Goal: Task Accomplishment & Management: Use online tool/utility

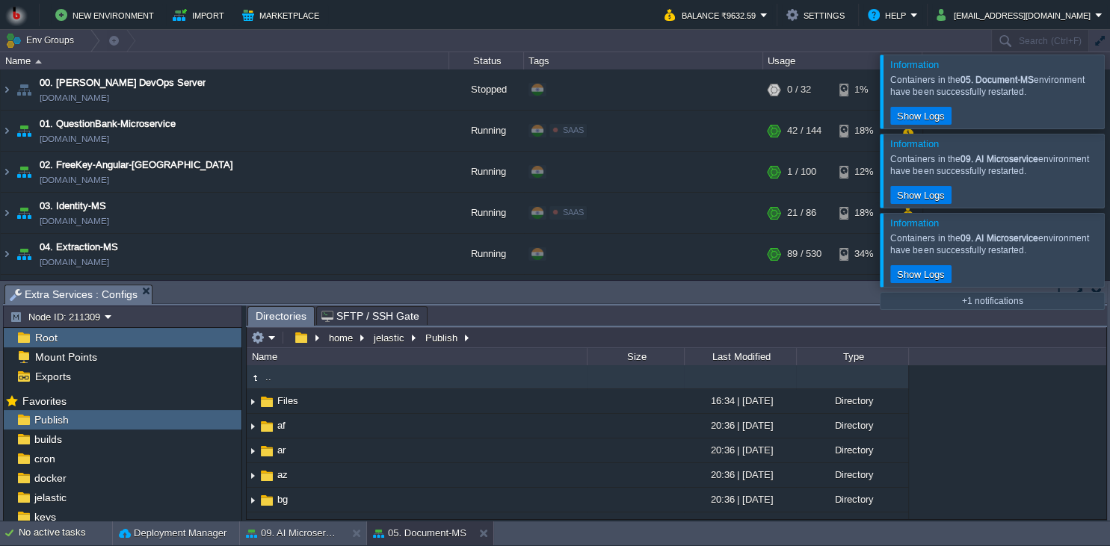
scroll to position [204, 0]
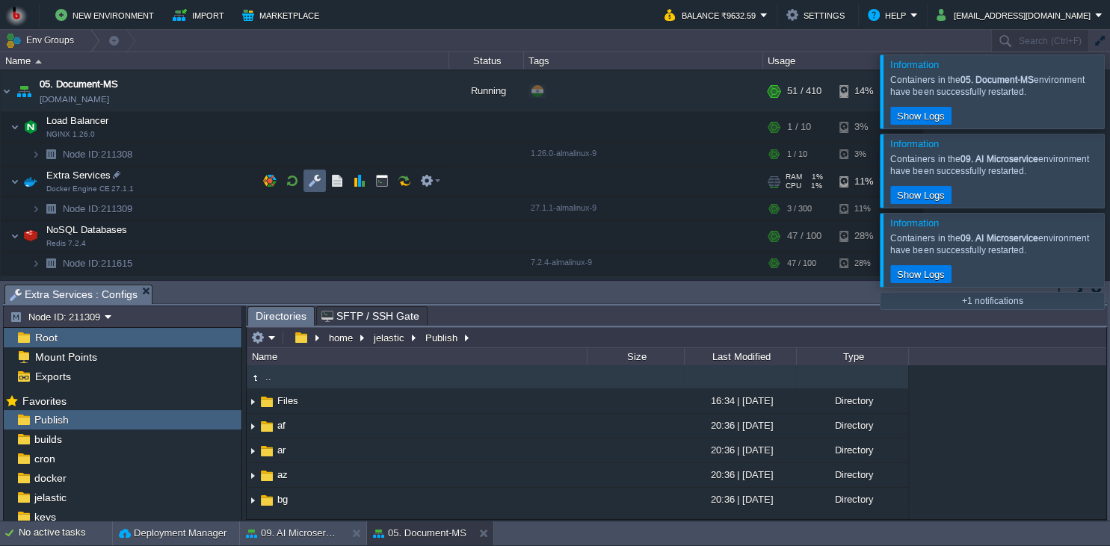
click at [314, 182] on button "button" at bounding box center [314, 180] width 13 height 13
click at [272, 343] on em at bounding box center [263, 337] width 25 height 13
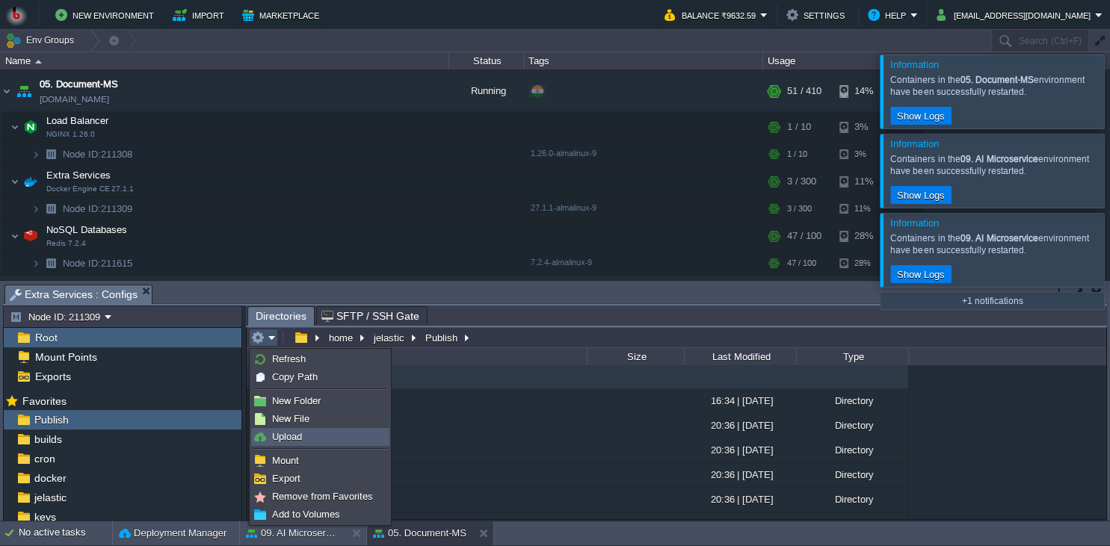
click at [297, 445] on link "Upload" at bounding box center [320, 437] width 137 height 16
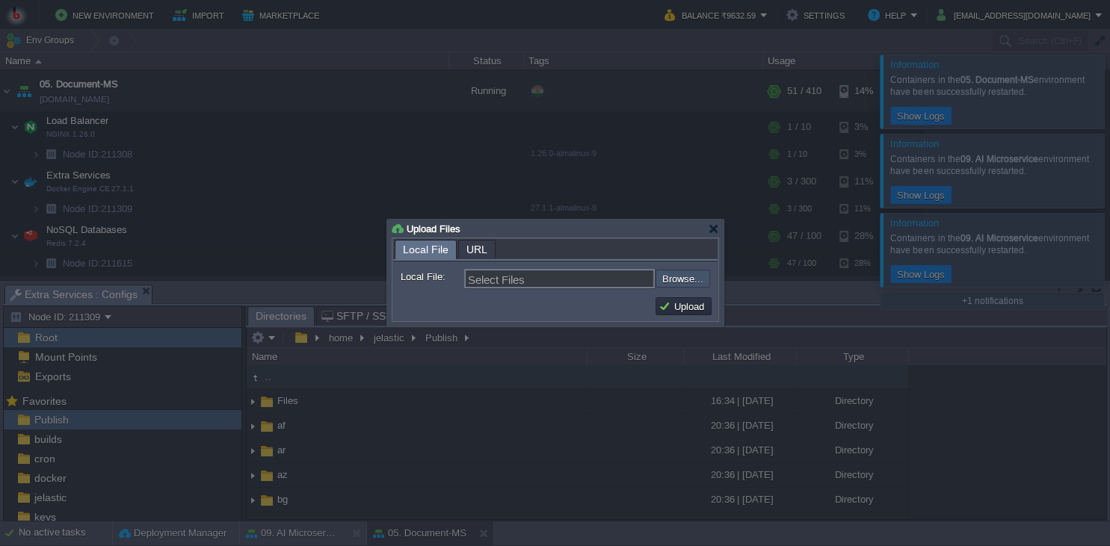
click at [690, 280] on input "file" at bounding box center [615, 279] width 189 height 18
type input "C:\fakepath\PdfGenerateMicroservice.dll"
type input "PdfGenerateMicroservice.dll"
click at [678, 307] on button "Upload" at bounding box center [683, 306] width 50 height 13
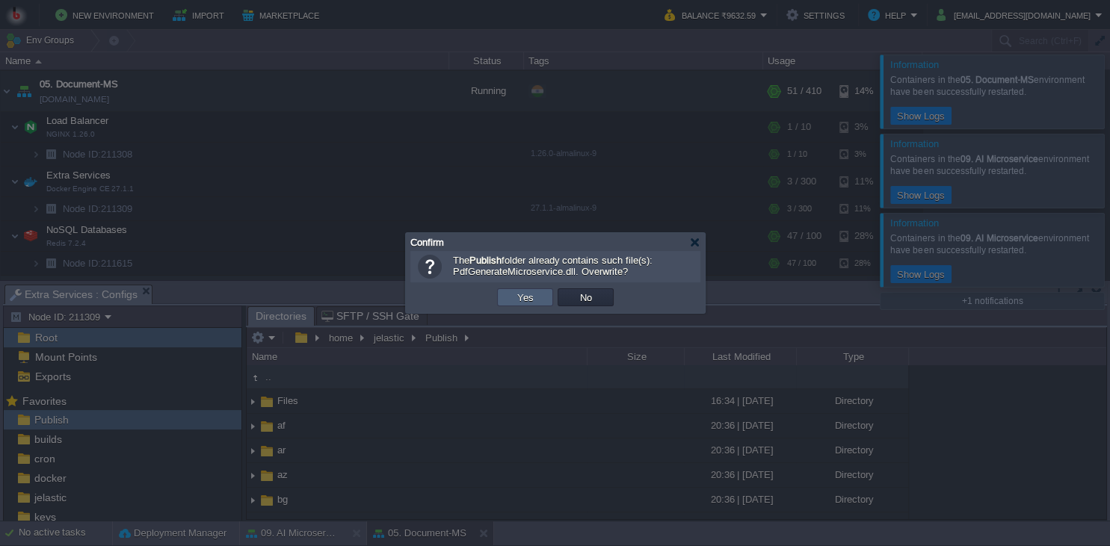
click at [519, 295] on button "Yes" at bounding box center [525, 297] width 25 height 13
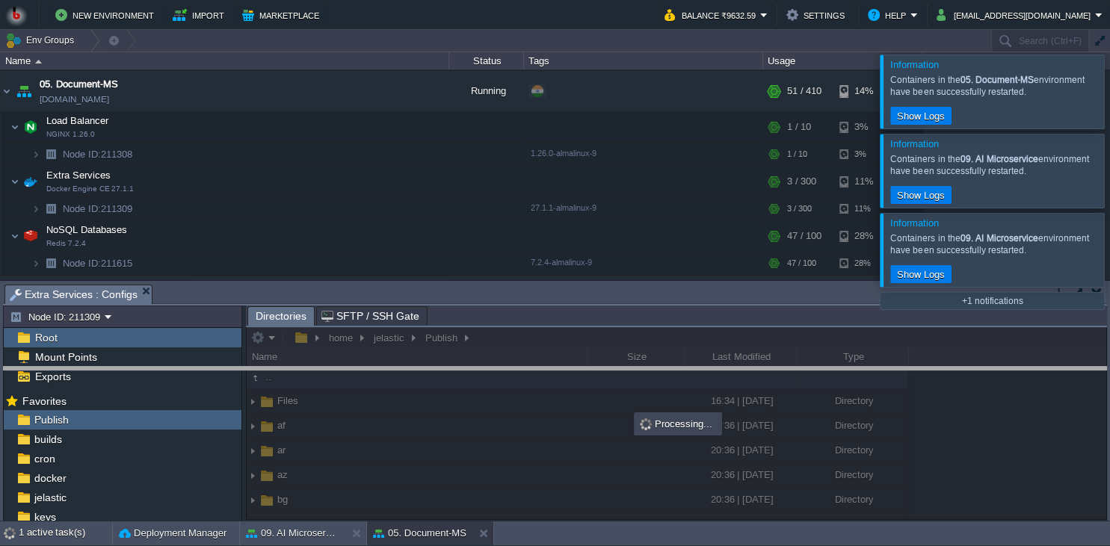
click at [761, 380] on body "New Environment Import Marketplace Bonus ₹0.00 Upgrade Account Balance ₹9632.59…" at bounding box center [555, 273] width 1110 height 546
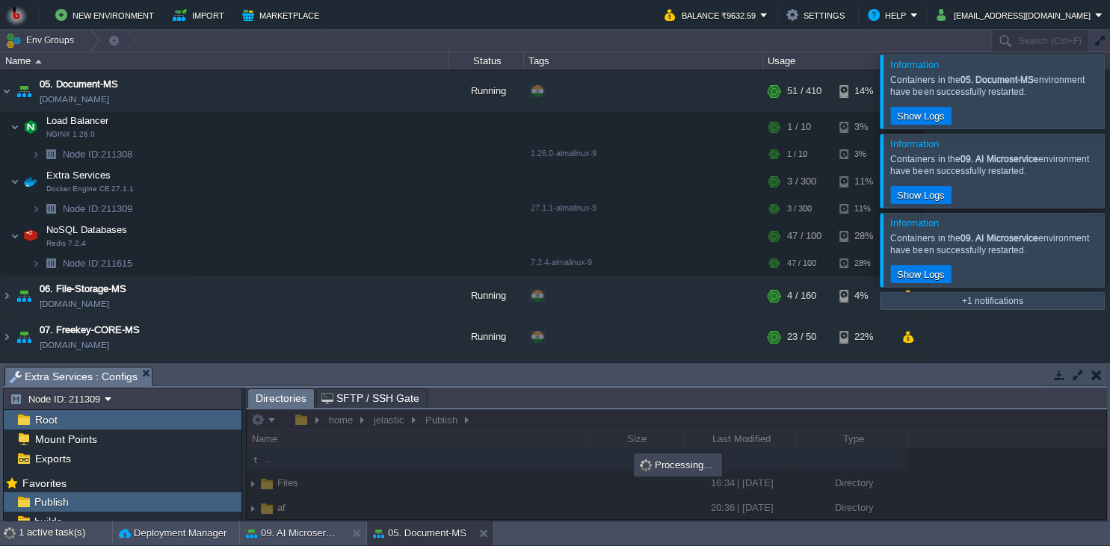
click at [1081, 272] on td "Show Logs" at bounding box center [996, 274] width 213 height 18
click at [1109, 265] on div at bounding box center [1128, 249] width 0 height 73
click at [1109, 189] on div at bounding box center [1128, 170] width 0 height 73
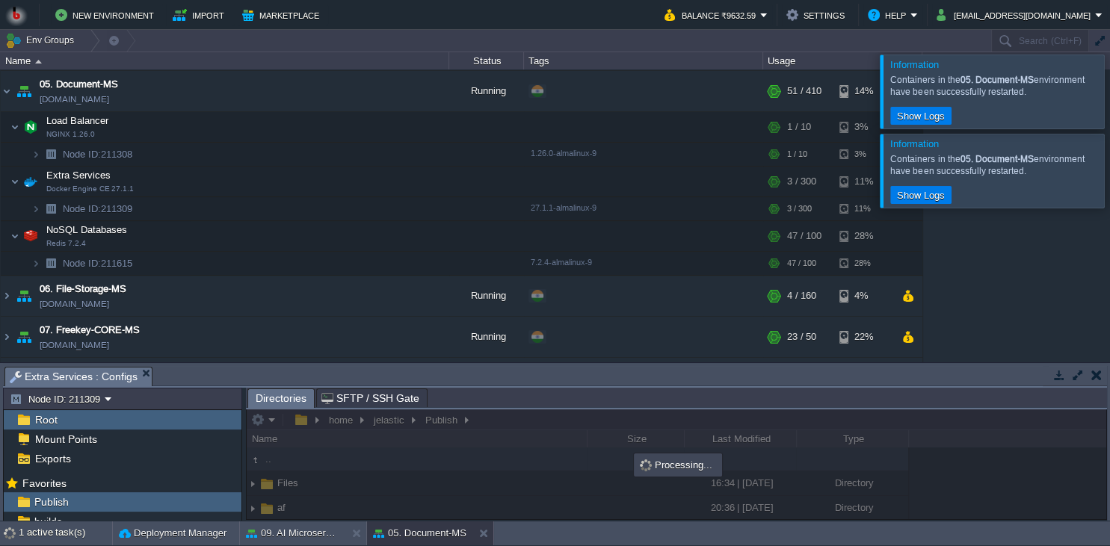
click at [1109, 107] on div at bounding box center [1128, 91] width 0 height 73
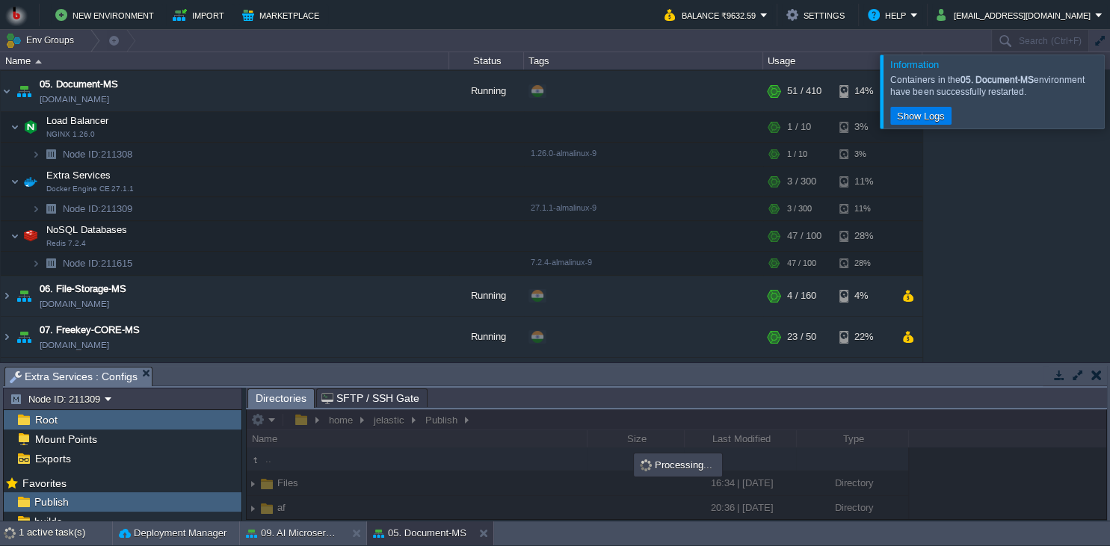
click at [1109, 107] on div at bounding box center [1128, 91] width 0 height 73
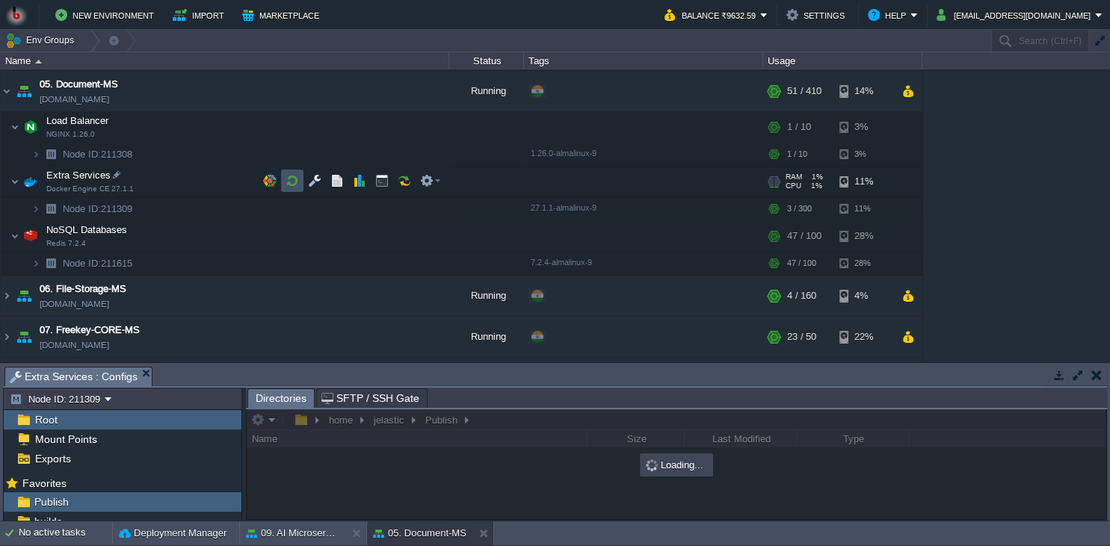
click at [285, 186] on button "button" at bounding box center [291, 180] width 13 height 13
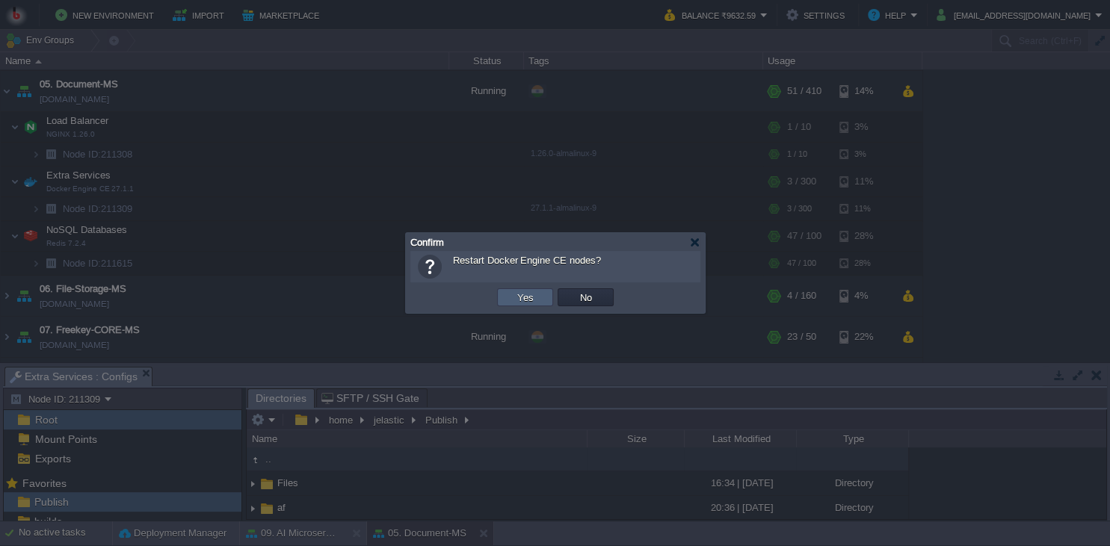
click at [525, 300] on button "Yes" at bounding box center [525, 297] width 25 height 13
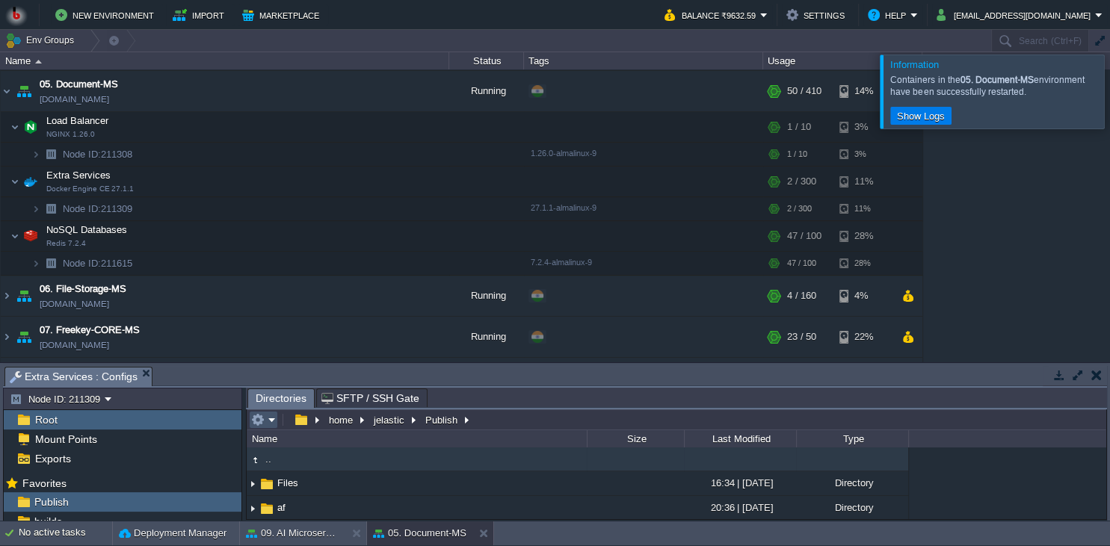
click at [263, 422] on button "button" at bounding box center [257, 419] width 13 height 13
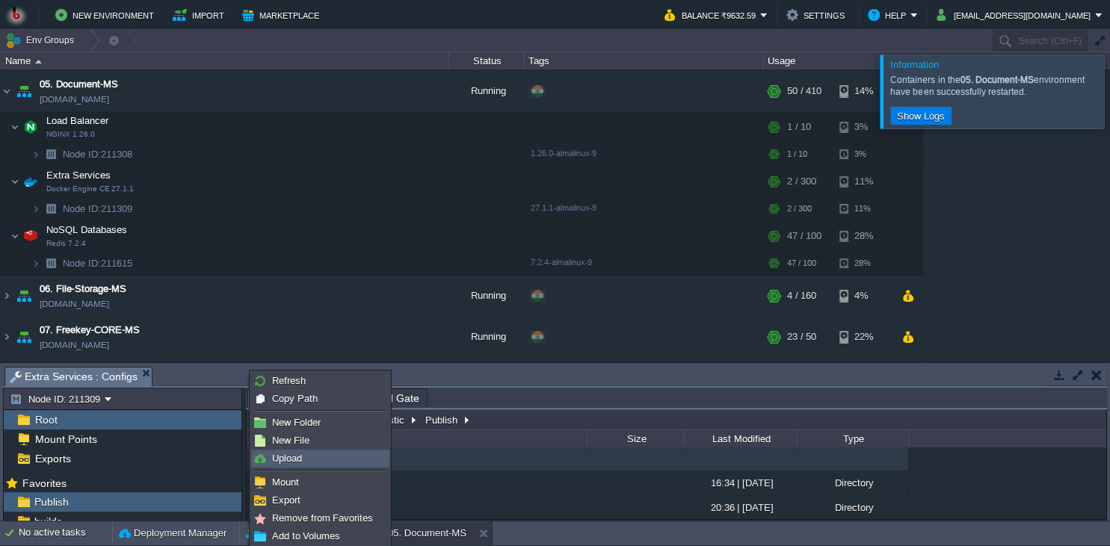
click at [306, 458] on link "Upload" at bounding box center [320, 459] width 137 height 16
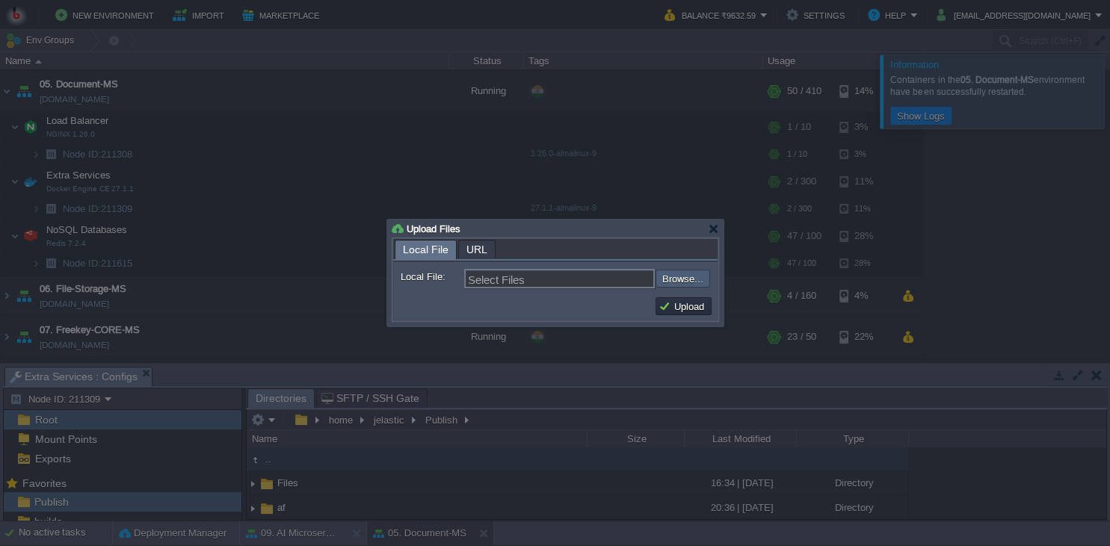
click at [686, 279] on input "file" at bounding box center [615, 279] width 189 height 18
type input "C:\fakepath\PdfGenerateMicroservice.dll"
type input "PdfGenerateMicroservice.dll"
click at [682, 305] on button "Upload" at bounding box center [683, 306] width 50 height 13
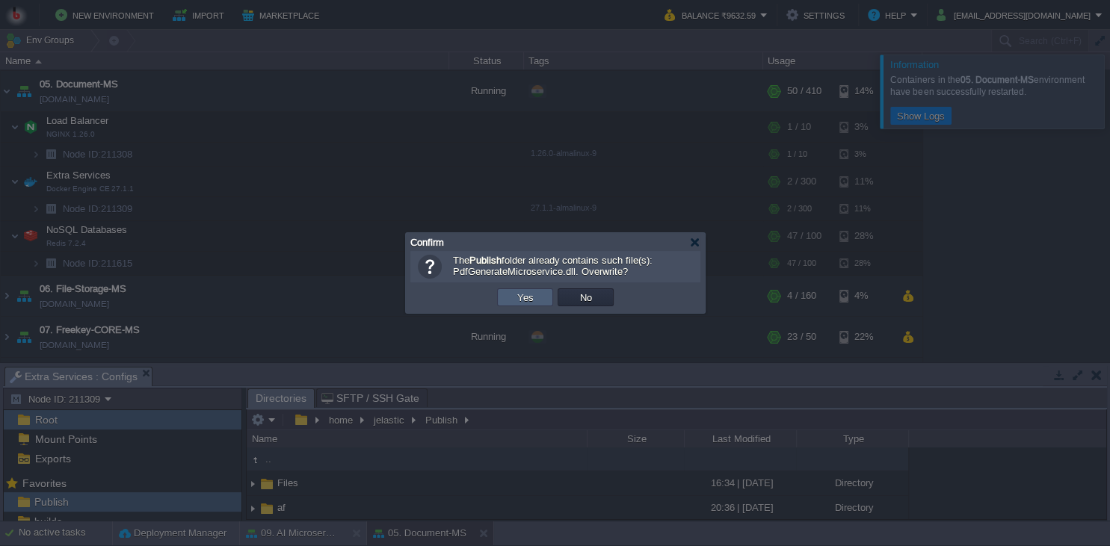
click at [533, 305] on td "Yes" at bounding box center [525, 297] width 56 height 18
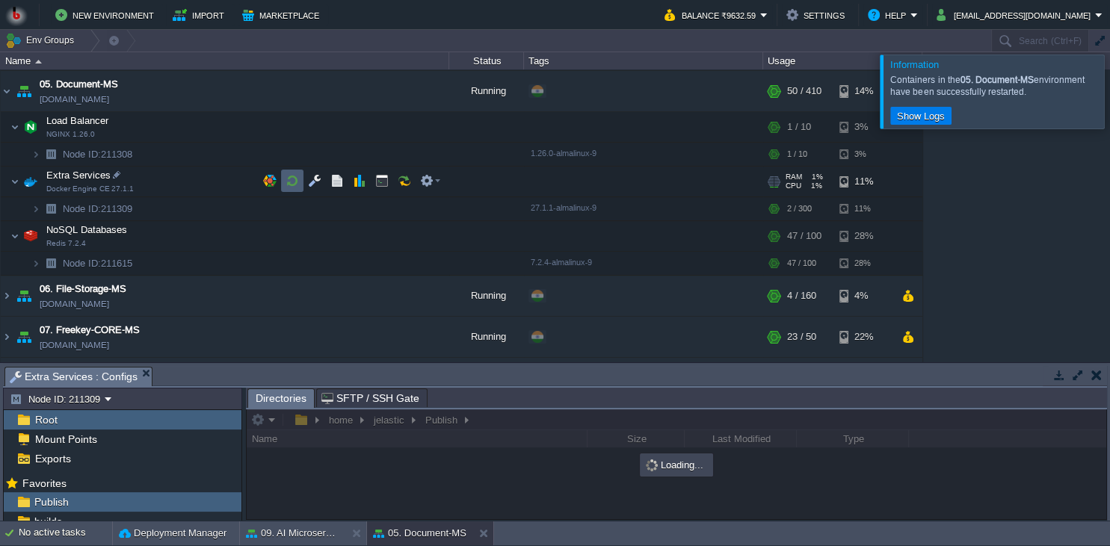
click at [289, 178] on button "button" at bounding box center [291, 180] width 13 height 13
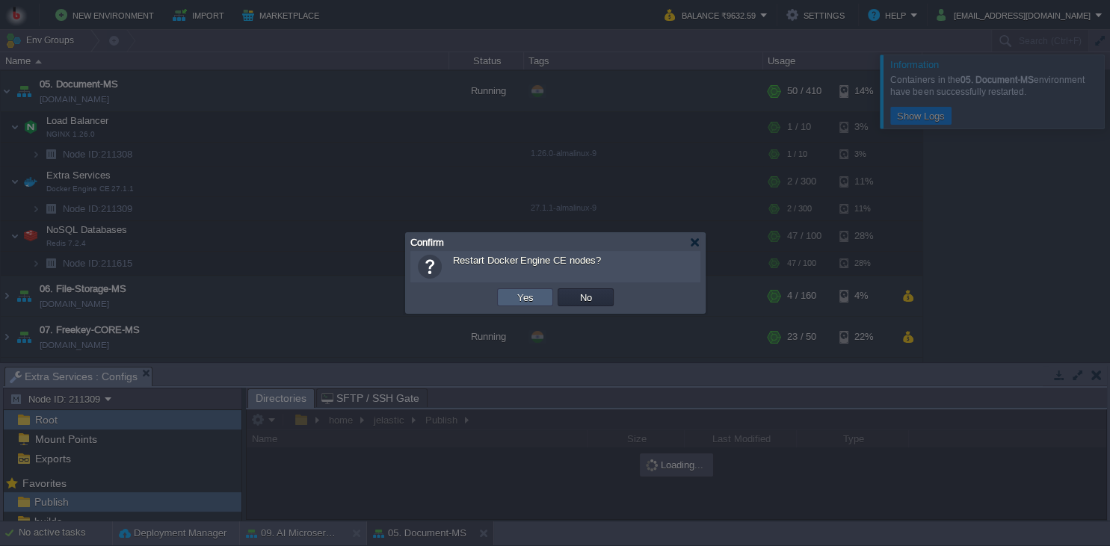
click at [506, 291] on td "Yes" at bounding box center [525, 297] width 56 height 18
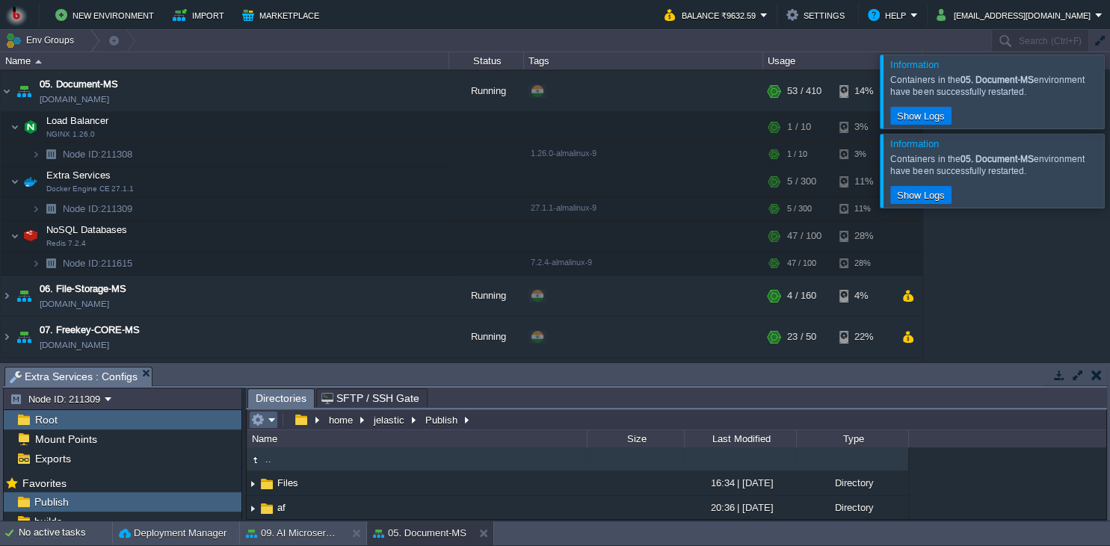
click at [271, 423] on em at bounding box center [263, 419] width 25 height 13
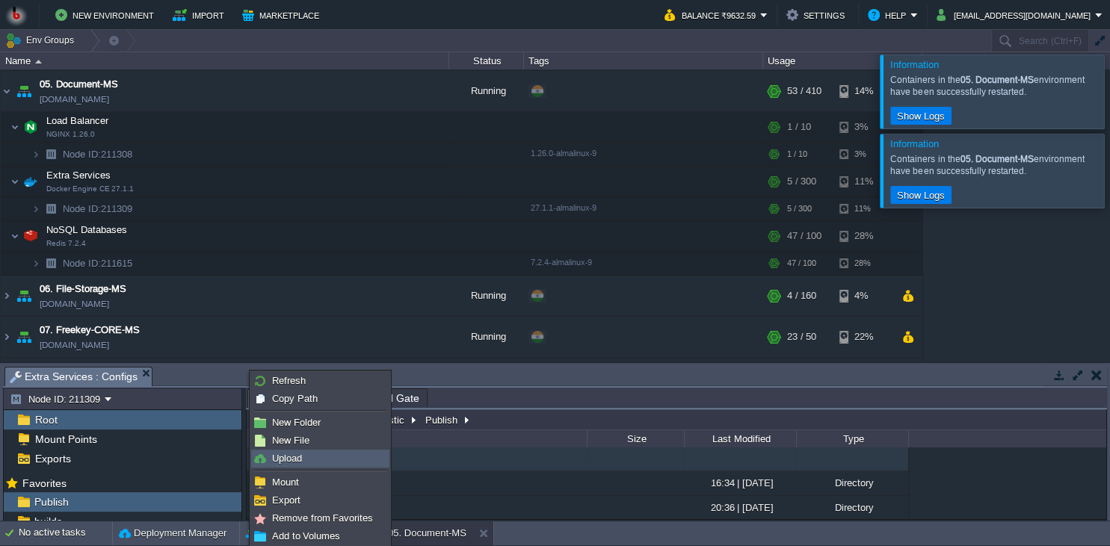
click at [294, 459] on span "Upload" at bounding box center [287, 458] width 30 height 11
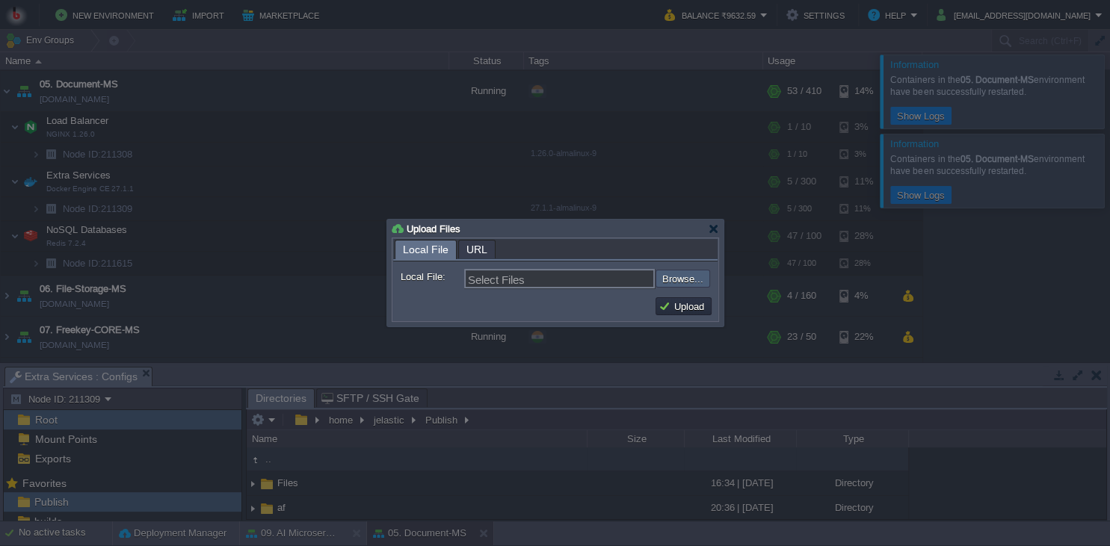
click at [672, 276] on input "file" at bounding box center [615, 279] width 189 height 18
type input "C:\fakepath\PdfGenerateMicroservice.dll"
type input "PdfGenerateMicroservice.dll"
click at [686, 309] on button "Upload" at bounding box center [683, 306] width 50 height 13
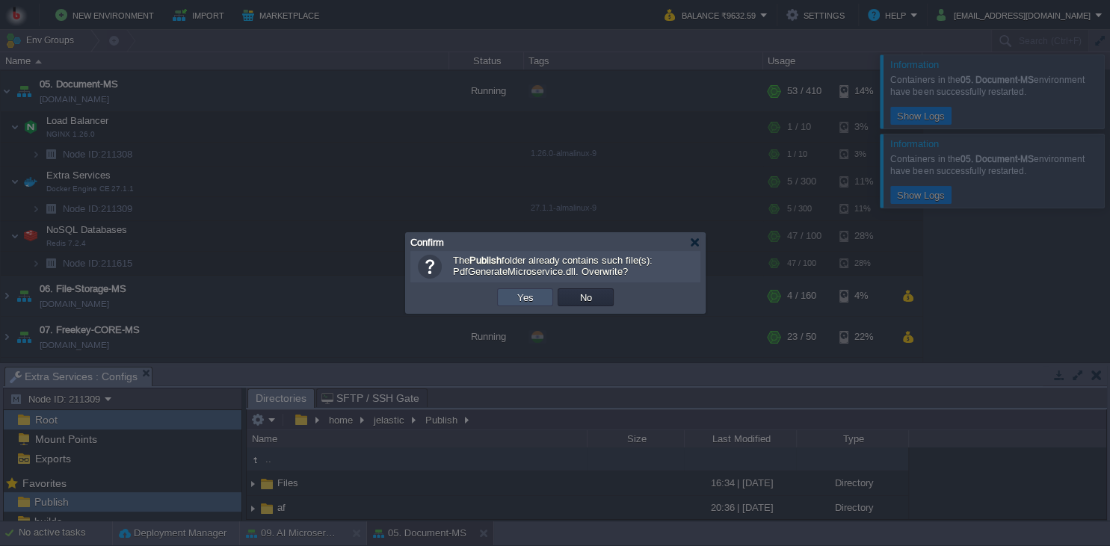
click at [536, 294] on button "Yes" at bounding box center [525, 297] width 25 height 13
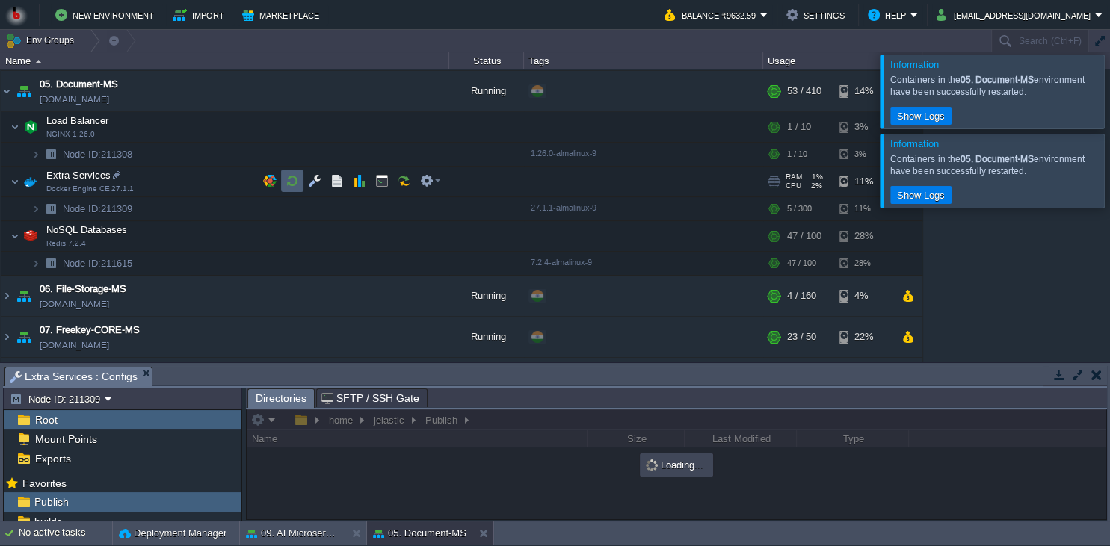
click at [288, 185] on button "button" at bounding box center [291, 180] width 13 height 13
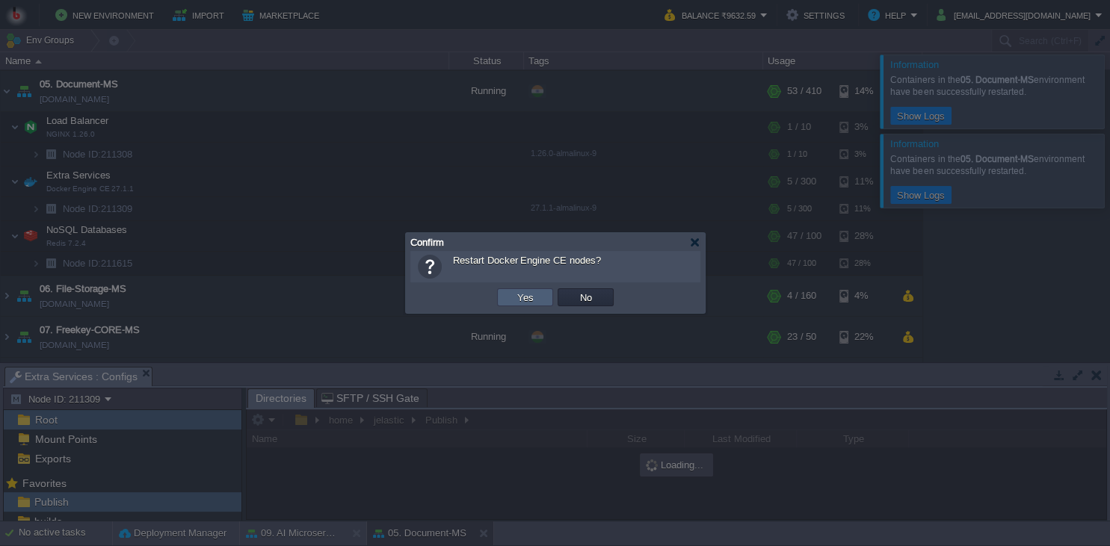
click at [516, 298] on button "Yes" at bounding box center [525, 297] width 25 height 13
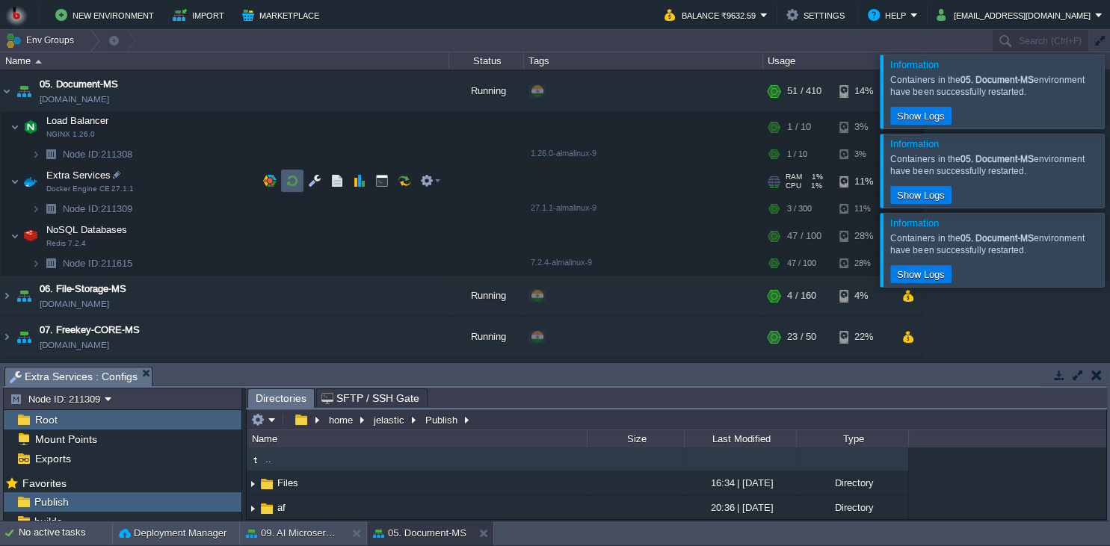
click at [297, 176] on button "button" at bounding box center [291, 180] width 13 height 13
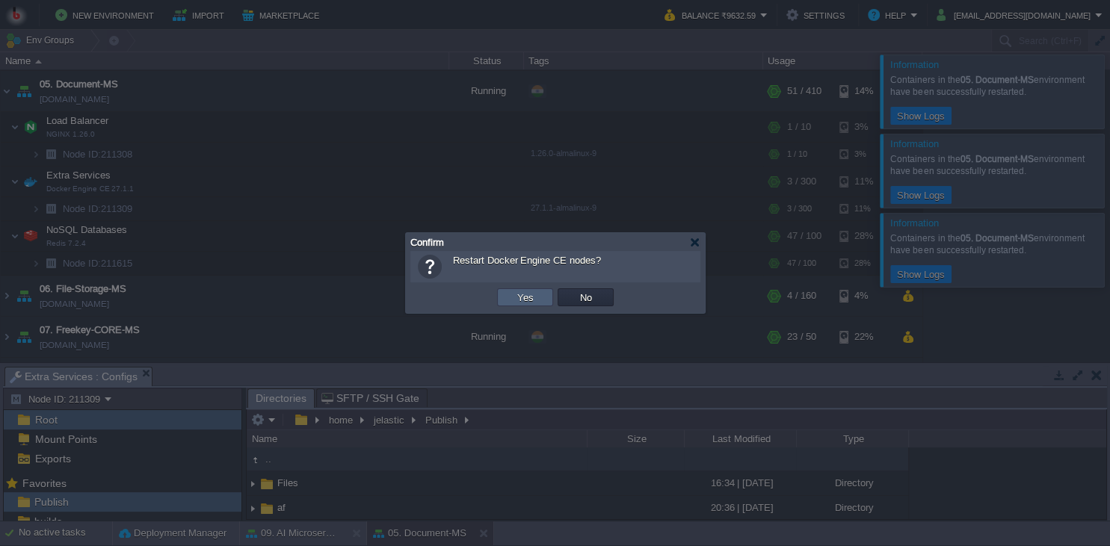
click at [521, 303] on button "Yes" at bounding box center [525, 297] width 25 height 13
